Goal: Transaction & Acquisition: Subscribe to service/newsletter

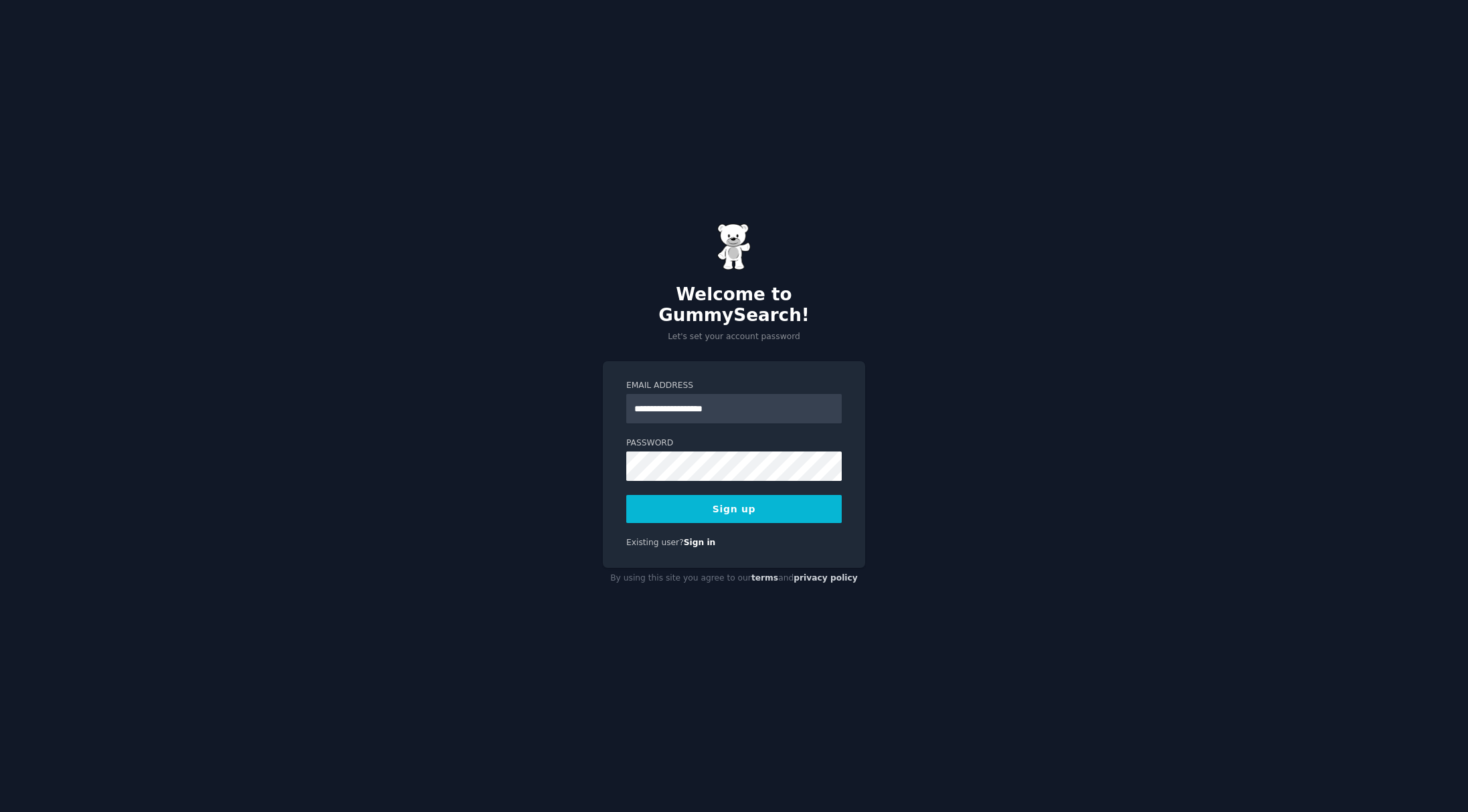
type input "**********"
drag, startPoint x: 573, startPoint y: 462, endPoint x: 601, endPoint y: 475, distance: 30.9
click at [573, 462] on div "**********" at bounding box center [734, 406] width 1468 height 812
click at [738, 504] on button "Sign up" at bounding box center [734, 509] width 215 height 28
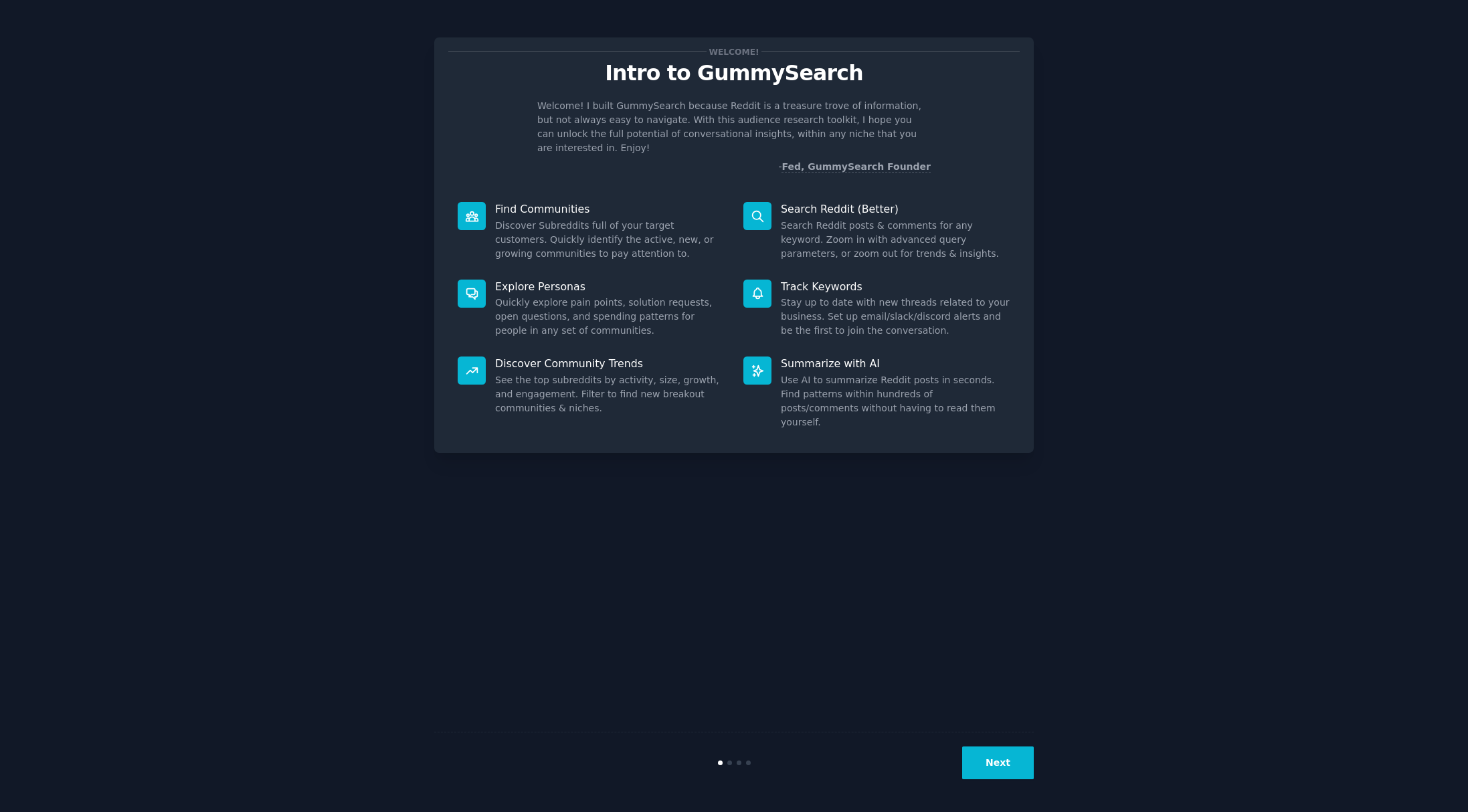
click at [869, 237] on dd "Search Reddit posts & comments for any keyword. Zoom in with advanced query par…" at bounding box center [895, 240] width 230 height 42
click at [993, 765] on button "Next" at bounding box center [998, 763] width 71 height 32
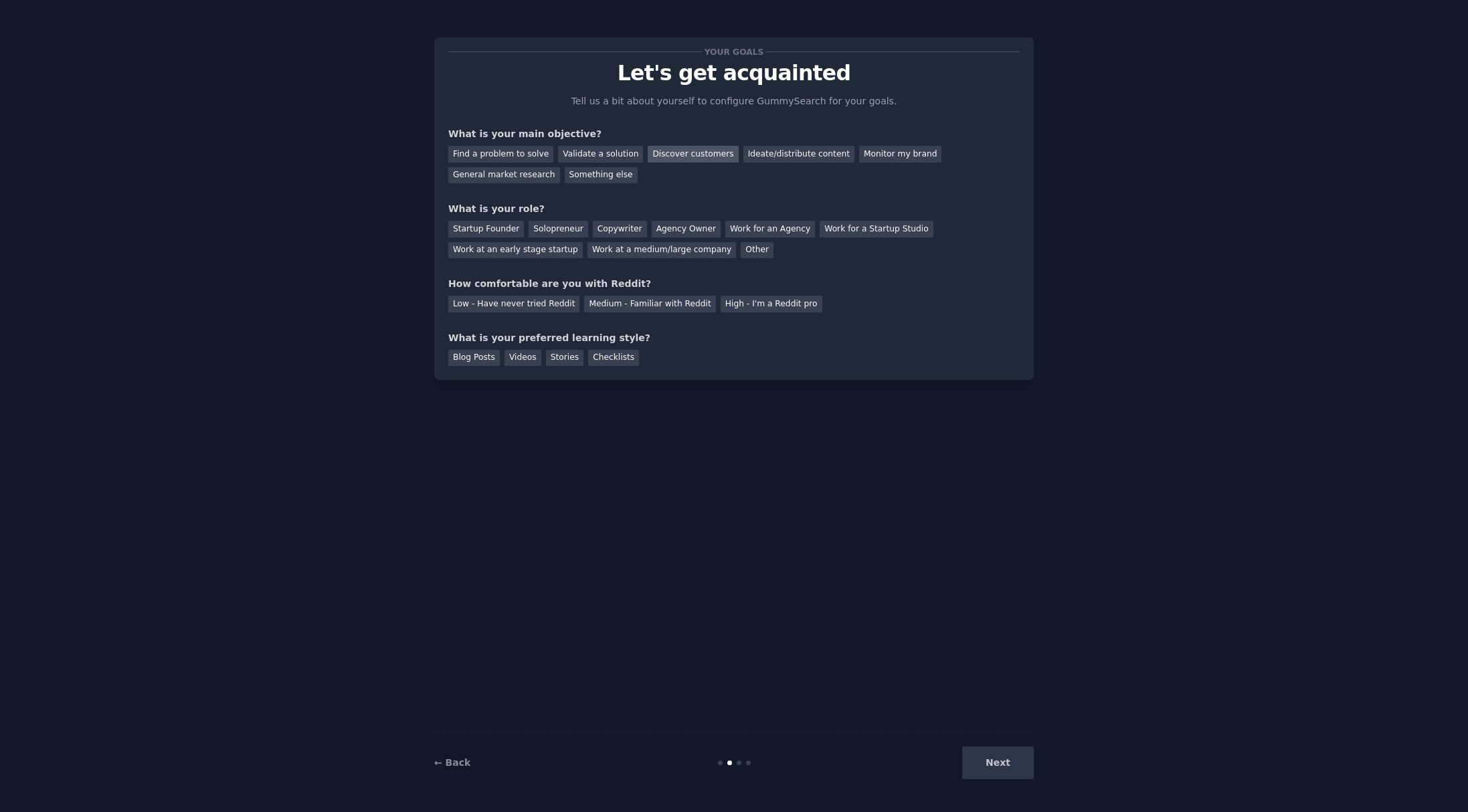
click at [673, 157] on div "Discover customers" at bounding box center [692, 154] width 90 height 17
click at [620, 161] on div "Validate a solution" at bounding box center [601, 154] width 85 height 17
click at [682, 158] on div "Discover customers" at bounding box center [692, 154] width 90 height 17
click at [553, 231] on div "Solopreneur" at bounding box center [557, 229] width 59 height 17
click at [493, 234] on div "Startup Founder" at bounding box center [485, 229] width 75 height 17
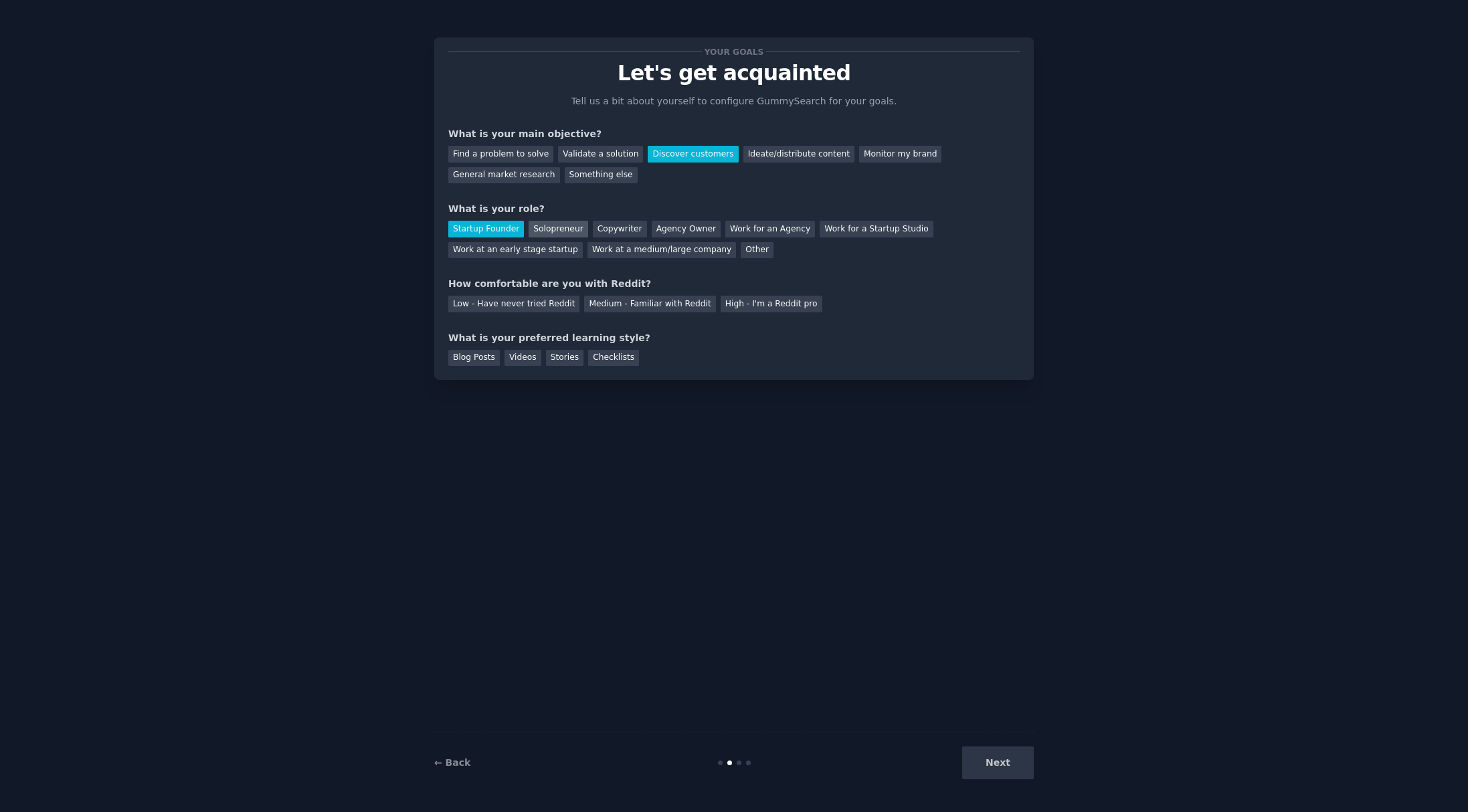
click at [570, 228] on div "Solopreneur" at bounding box center [557, 229] width 59 height 17
click at [721, 308] on div "High - I'm a Reddit pro" at bounding box center [771, 303] width 101 height 17
click at [480, 355] on div "Blog Posts" at bounding box center [473, 358] width 51 height 17
click at [992, 766] on button "Next" at bounding box center [998, 763] width 71 height 32
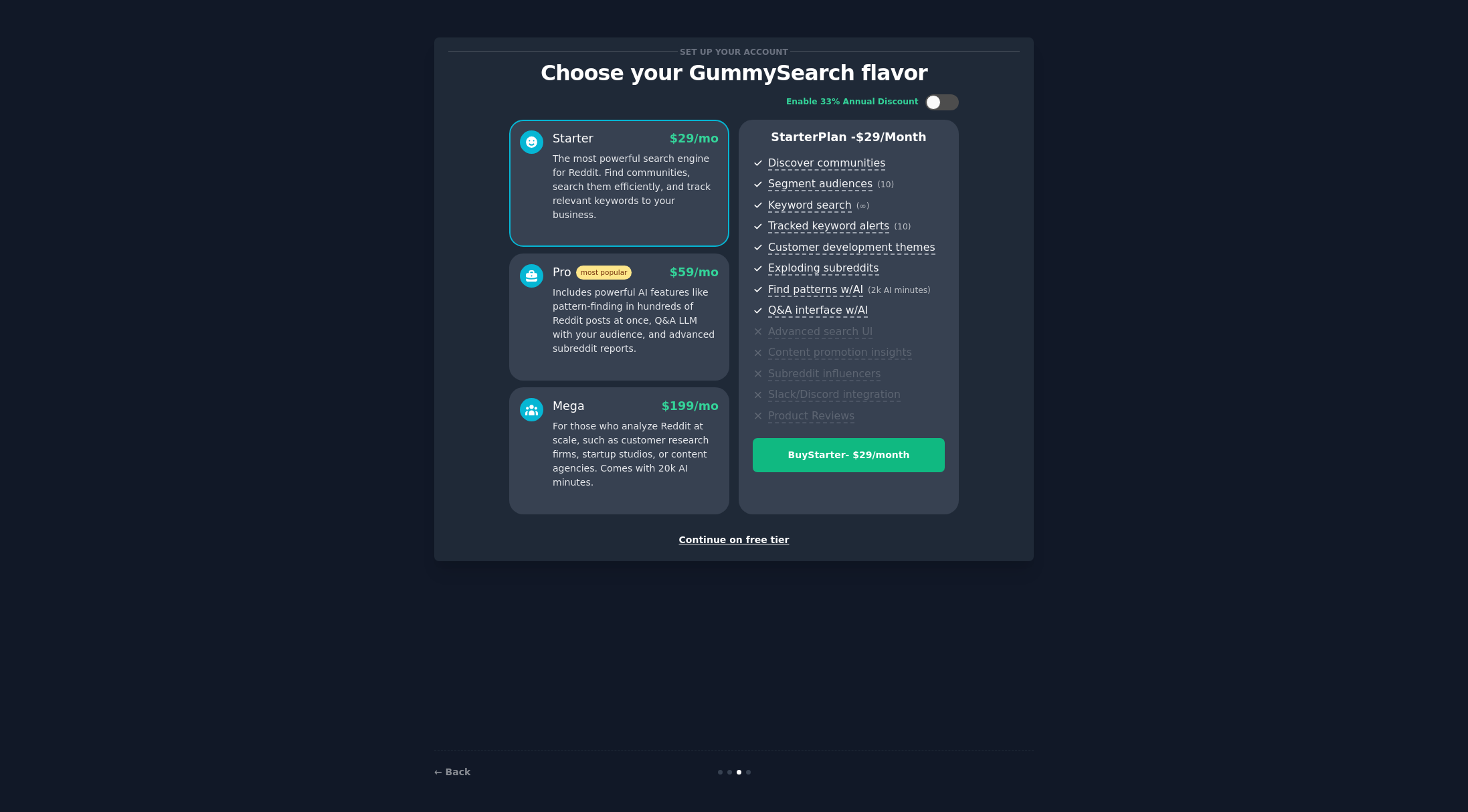
click at [728, 543] on div "Continue on free tier" at bounding box center [734, 539] width 571 height 14
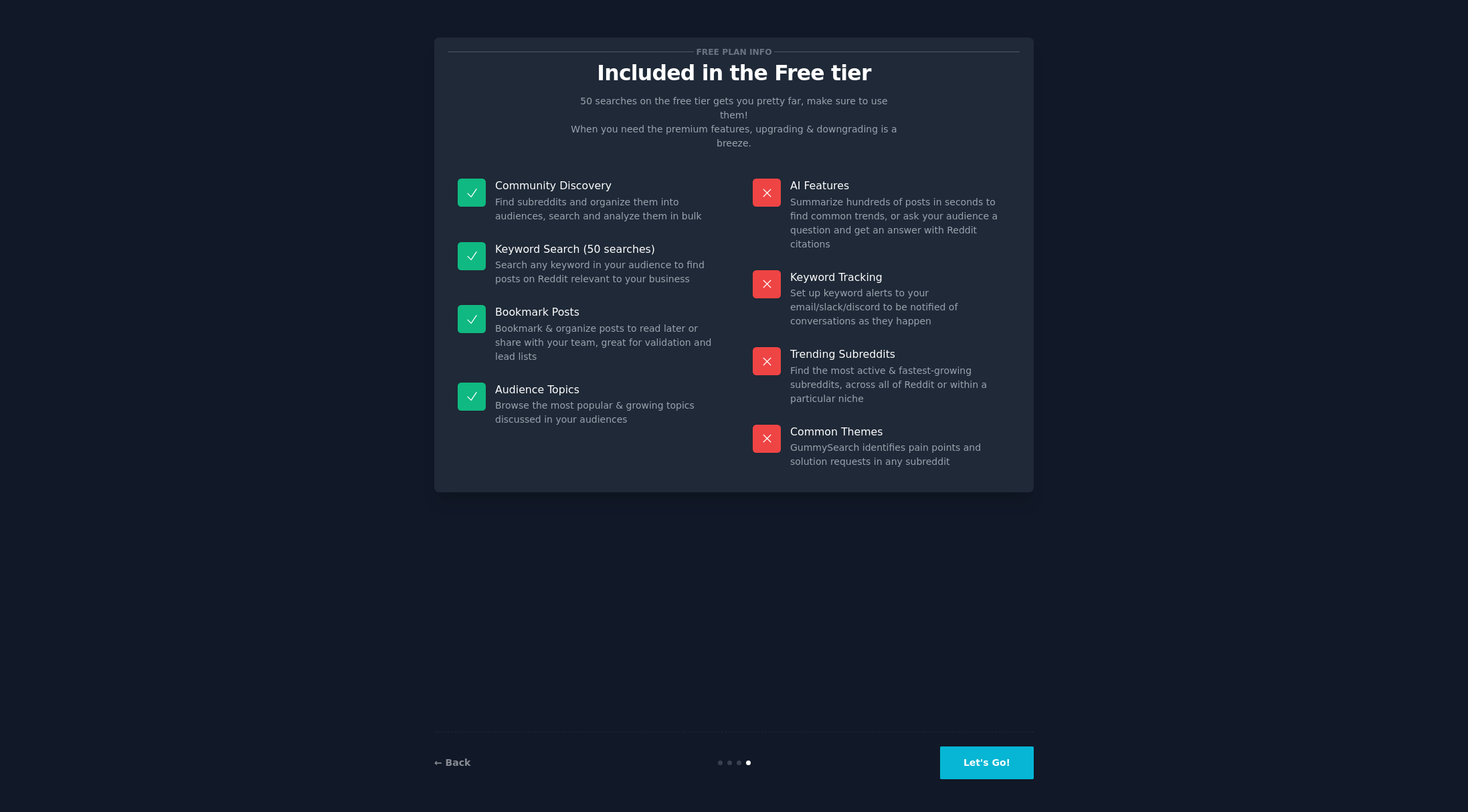
click at [1006, 770] on button "Let's Go!" at bounding box center [986, 763] width 93 height 32
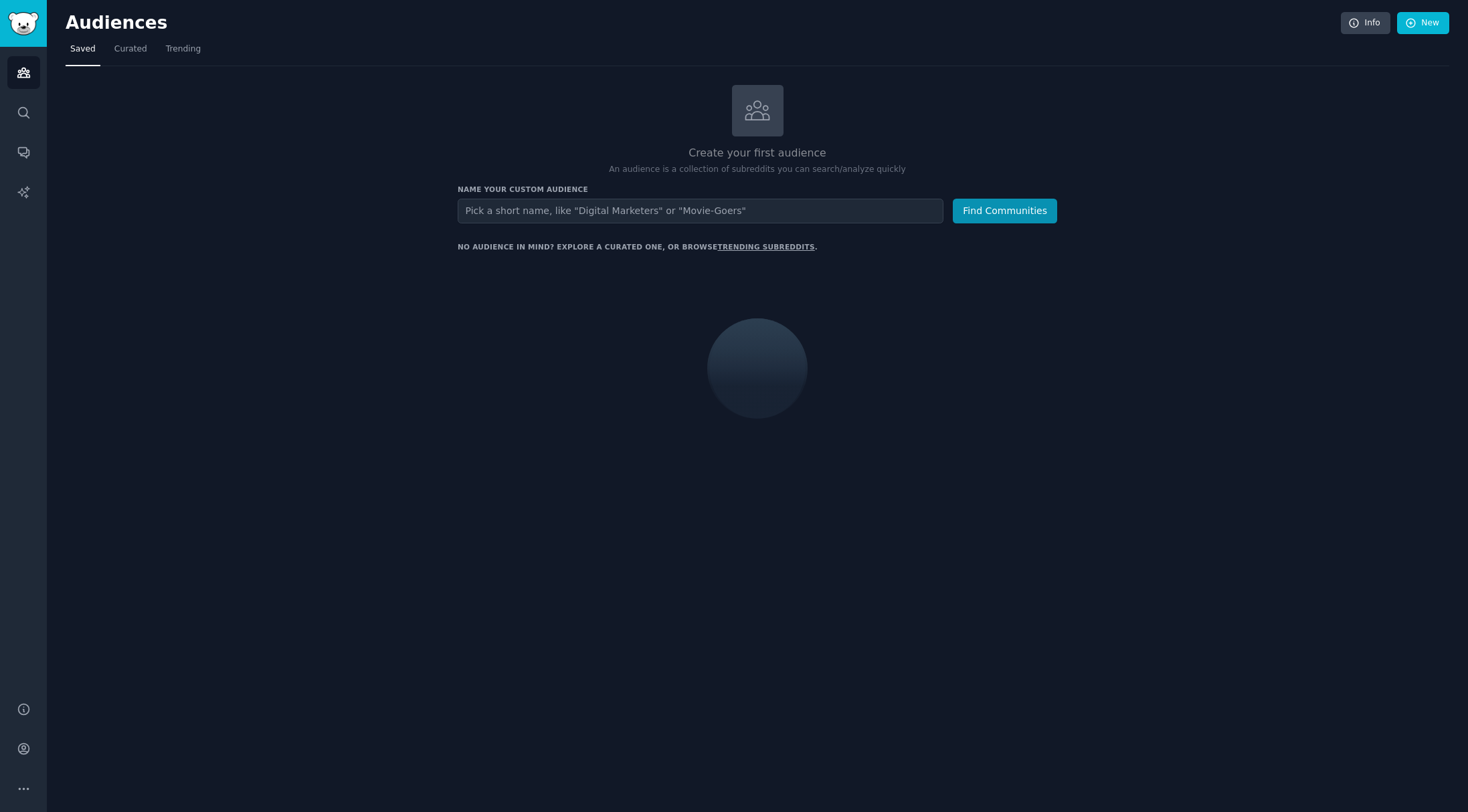
click at [1231, 346] on div "Create your first audience An audience is a collection of subreddits you can se…" at bounding box center [757, 283] width 1384 height 397
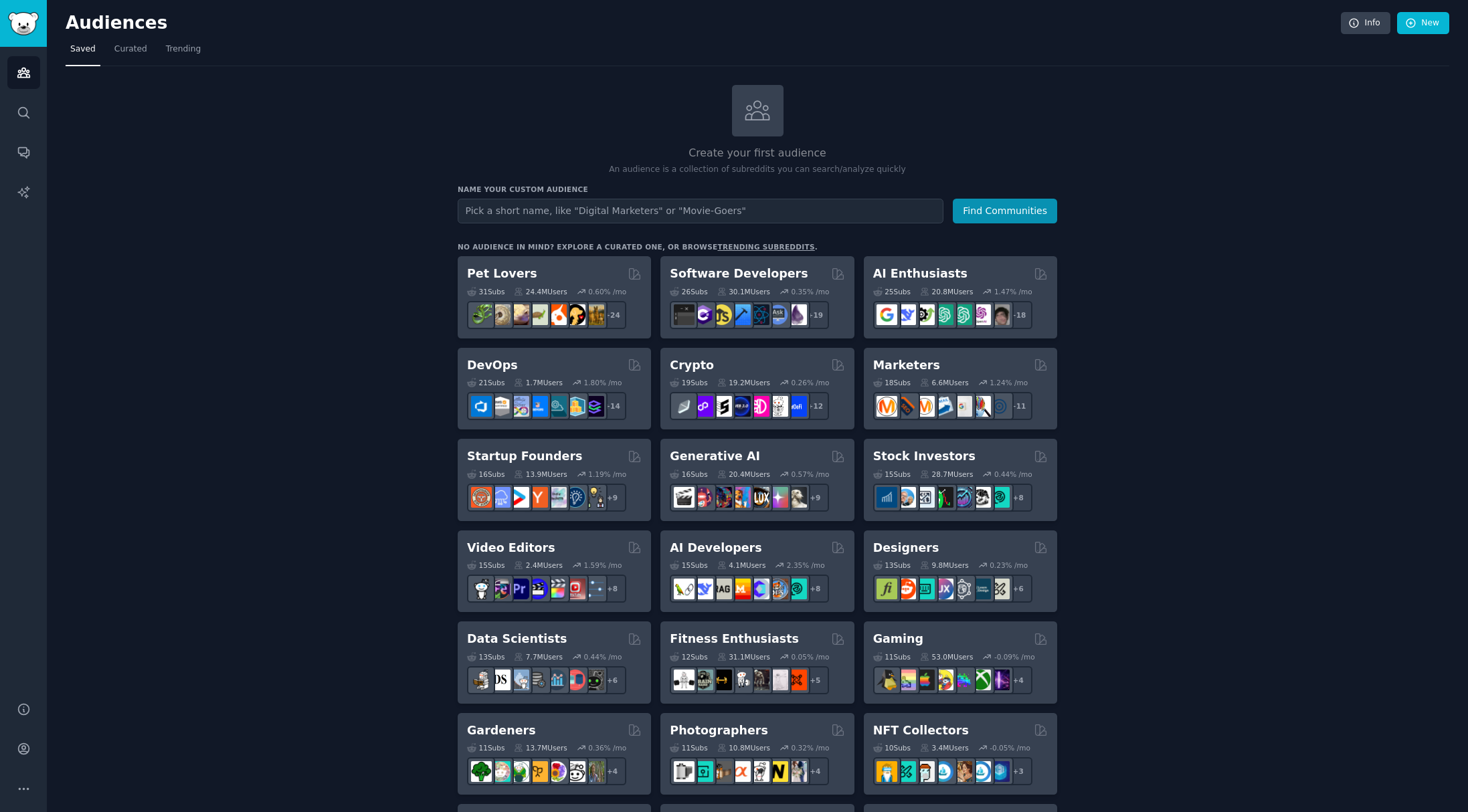
click at [1217, 495] on div "Create your first audience An audience is a collection of subreddits you can se…" at bounding box center [757, 814] width 1384 height 1457
click at [285, 277] on div "Create your first audience An audience is a collection of subreddits you can se…" at bounding box center [757, 814] width 1384 height 1457
